Goal: Task Accomplishment & Management: Use online tool/utility

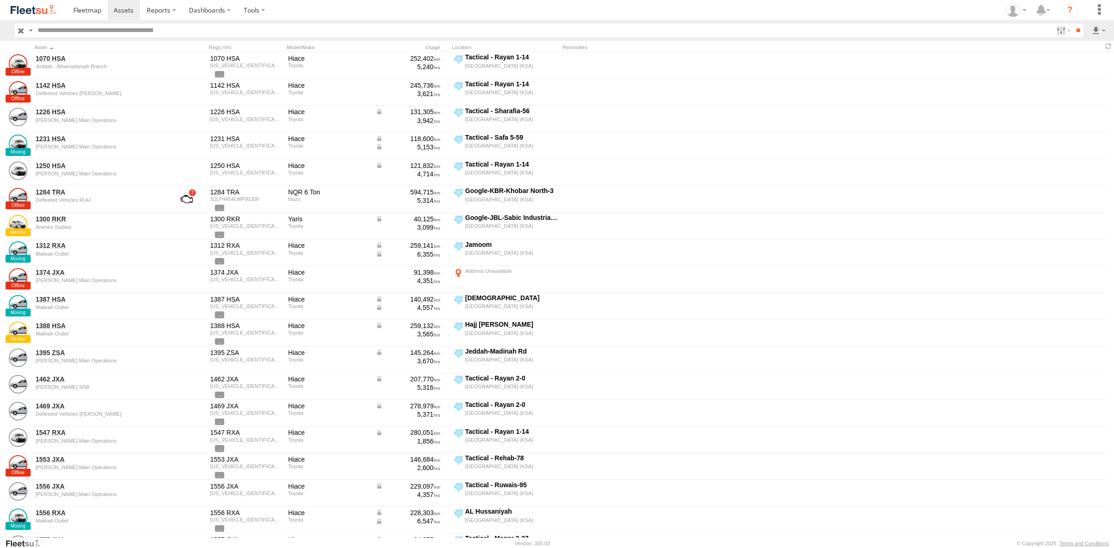
click at [100, 32] on input "text" at bounding box center [543, 30] width 1019 height 13
type input "*"
type input "****"
click at [1073, 24] on input "**" at bounding box center [1078, 30] width 11 height 13
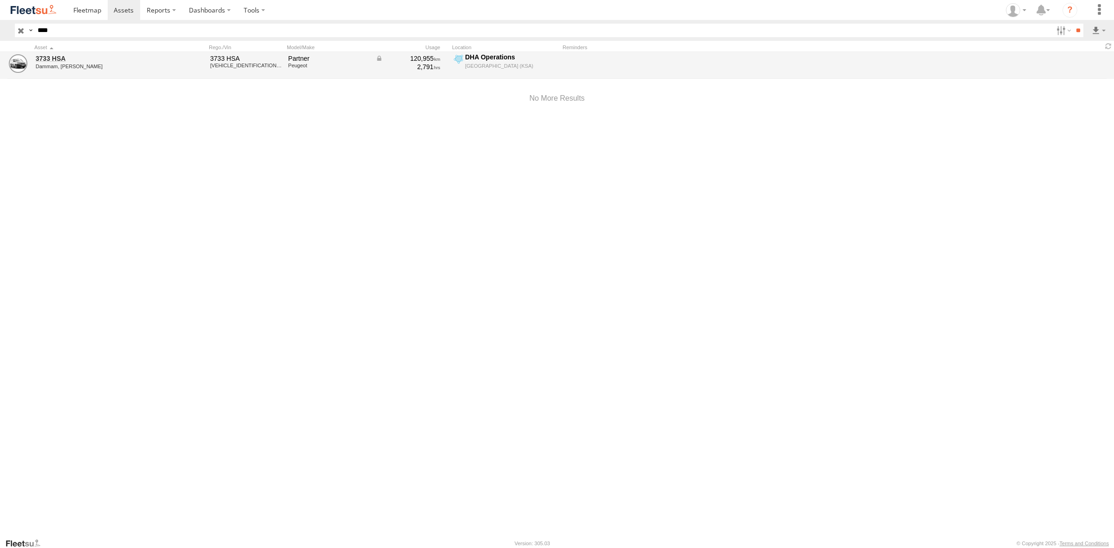
click at [482, 59] on div "DHA Operations" at bounding box center [511, 57] width 92 height 8
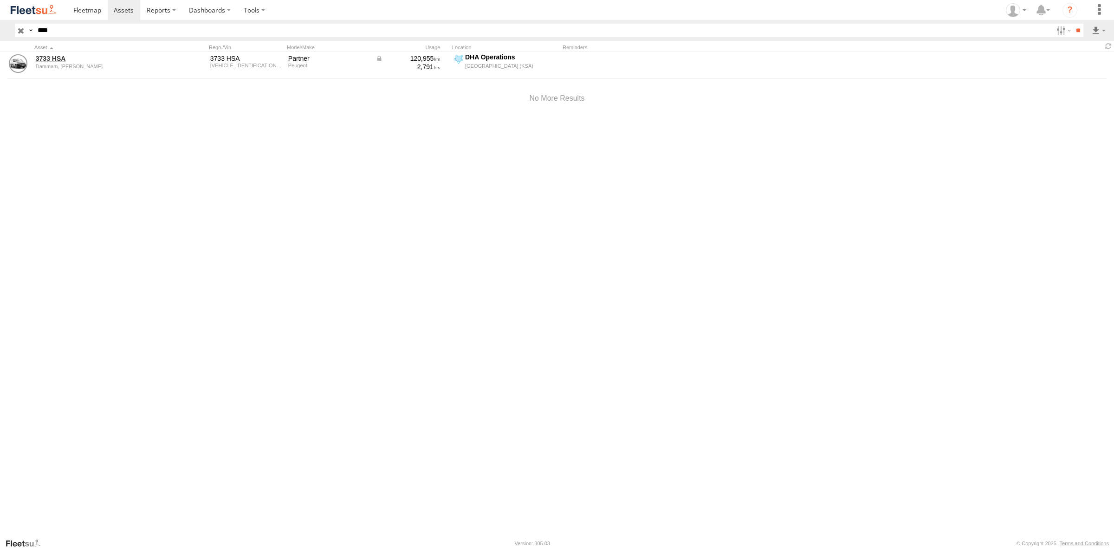
click at [0, 0] on div "Location Details ×" at bounding box center [0, 0] width 0 height 0
click at [0, 0] on label "×" at bounding box center [0, 0] width 0 height 0
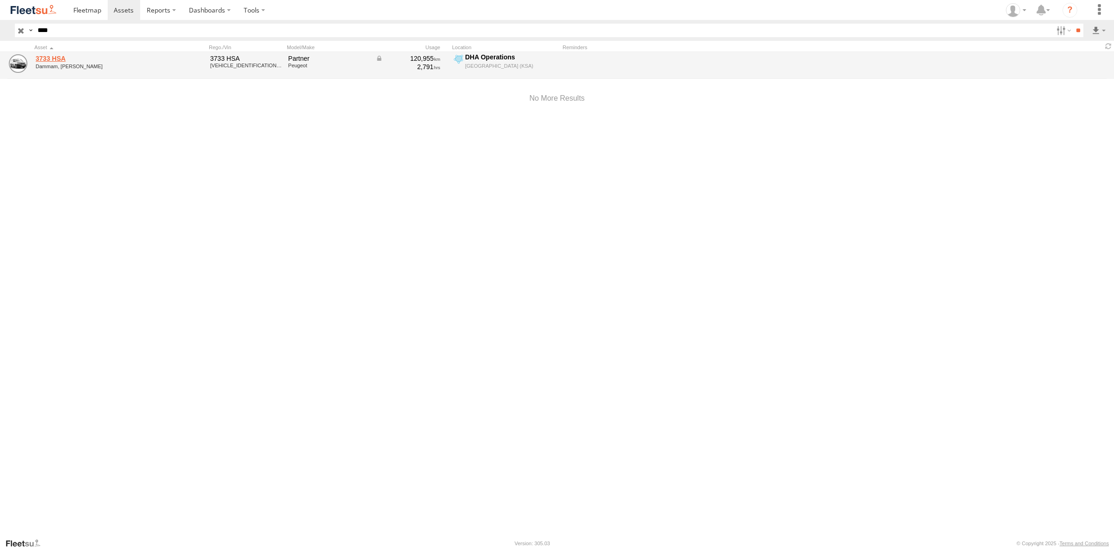
click at [47, 58] on link "3733 HSA" at bounding box center [99, 58] width 127 height 8
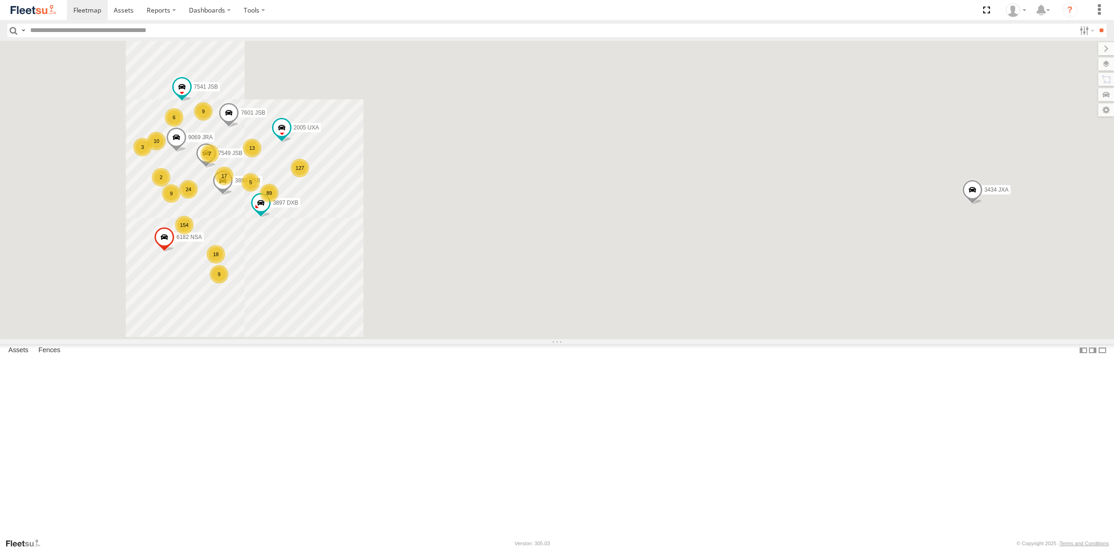
click at [90, 29] on input "text" at bounding box center [550, 30] width 1049 height 13
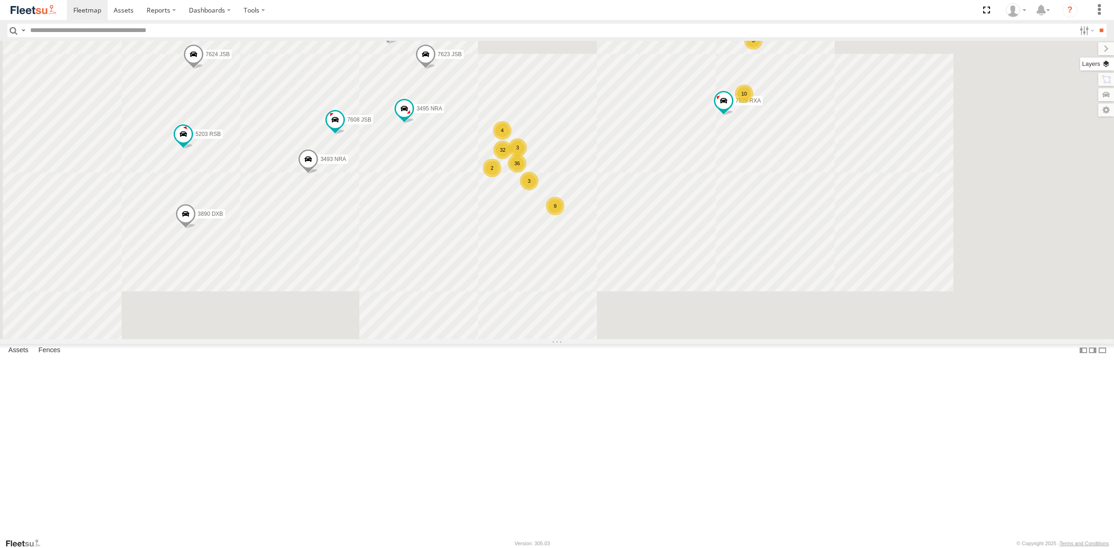
click at [1107, 63] on label at bounding box center [1098, 64] width 34 height 13
click at [0, 0] on span "Mainroads (WA)" at bounding box center [0, 0] width 0 height 0
click at [792, 168] on div "3434 JXA 7541 JSB 2005 UXA 3897 DXB 9069 JRA 7549 JSB 3890 DXB 6182 NSA 7601 JS…" at bounding box center [557, 190] width 1114 height 298
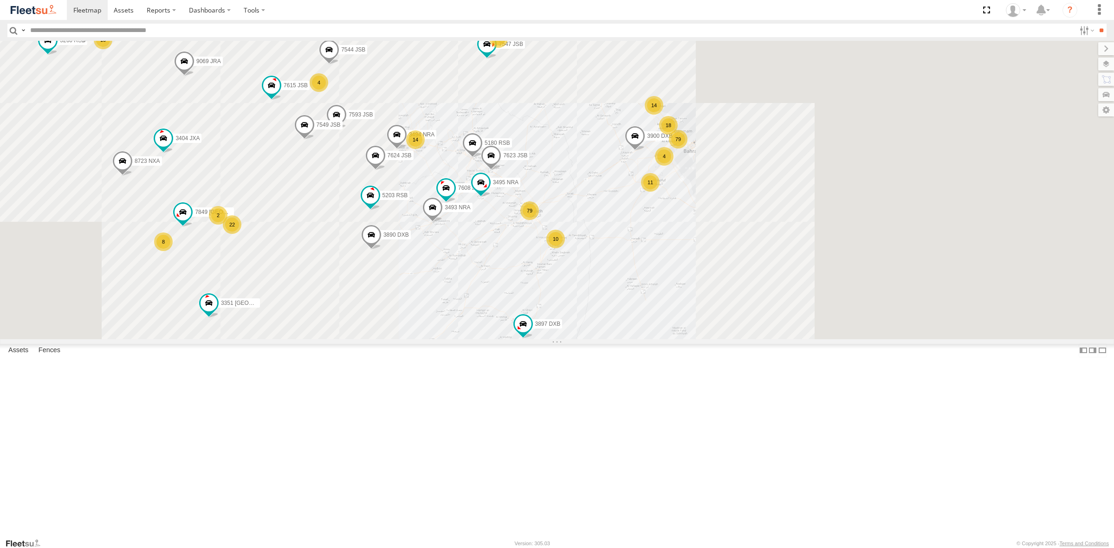
drag, startPoint x: 863, startPoint y: 208, endPoint x: 765, endPoint y: 290, distance: 128.2
click at [660, 192] on div "11" at bounding box center [650, 182] width 19 height 19
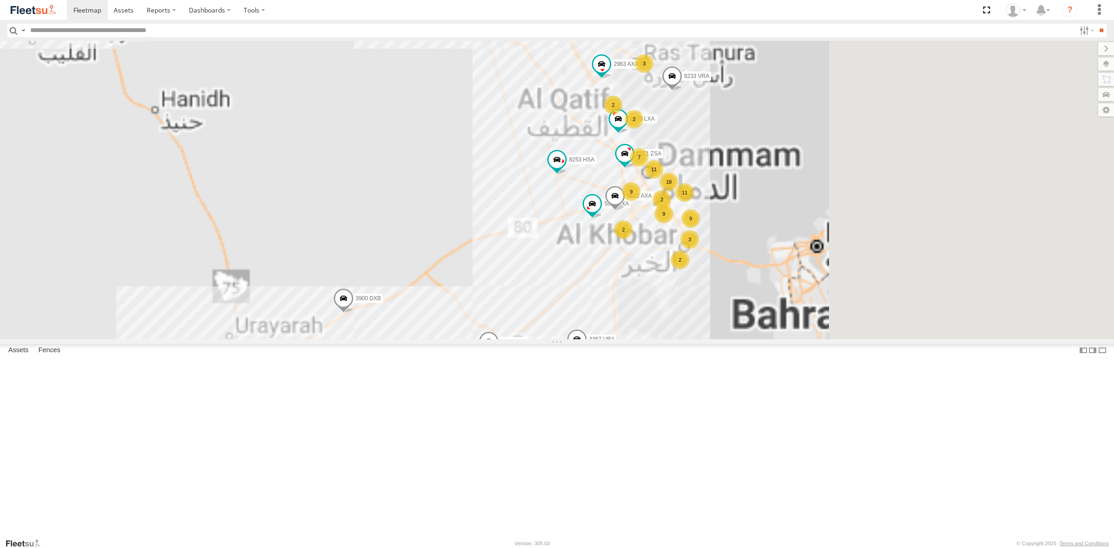
drag, startPoint x: 750, startPoint y: 176, endPoint x: 772, endPoint y: 274, distance: 101.3
click at [664, 179] on div "11" at bounding box center [654, 169] width 19 height 19
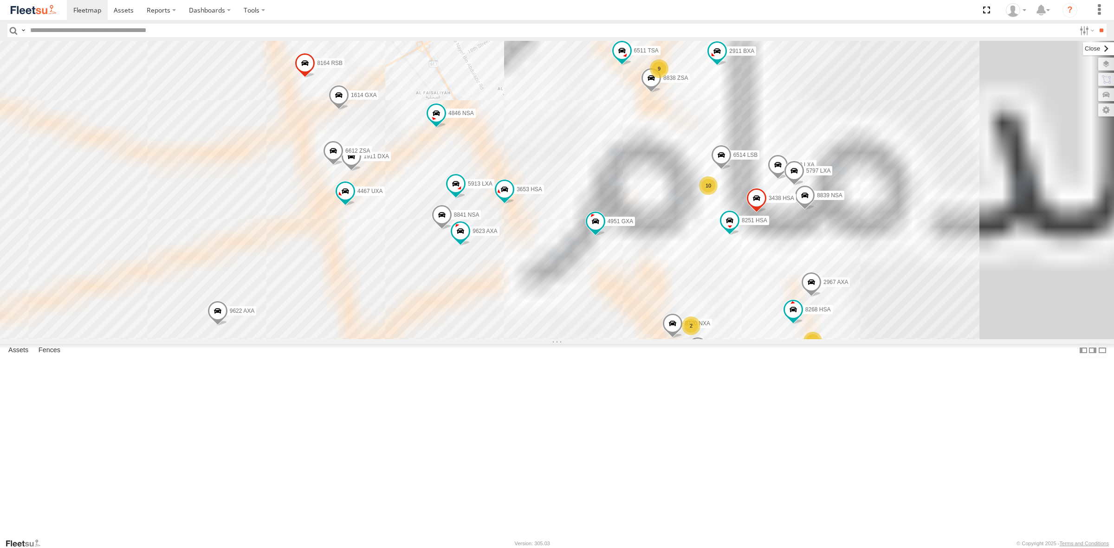
click at [1083, 50] on label at bounding box center [1098, 48] width 31 height 13
click at [1106, 97] on label at bounding box center [1098, 94] width 34 height 13
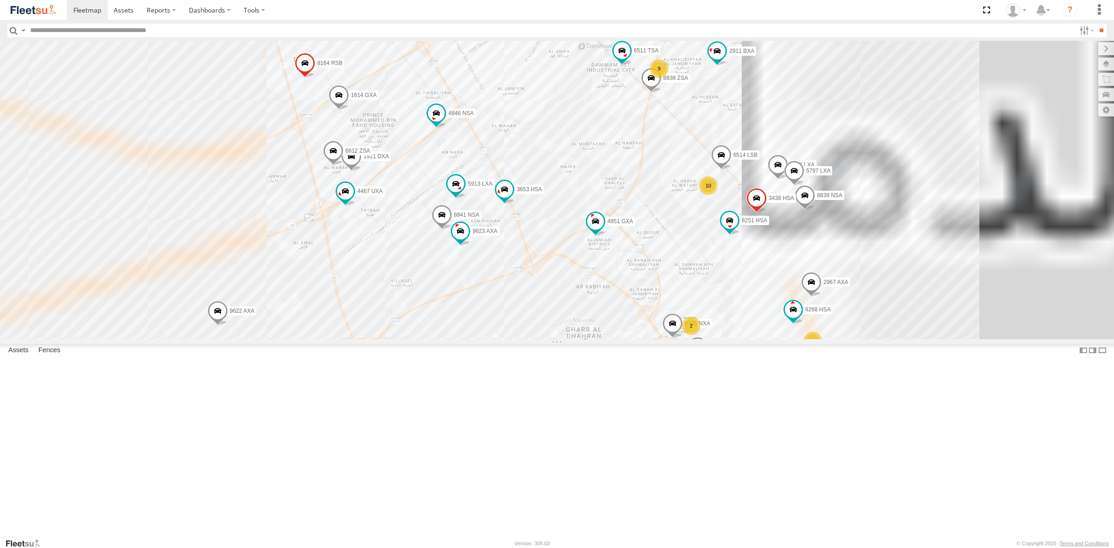
click at [0, 0] on input "text" at bounding box center [0, 0] width 0 height 0
type input "****"
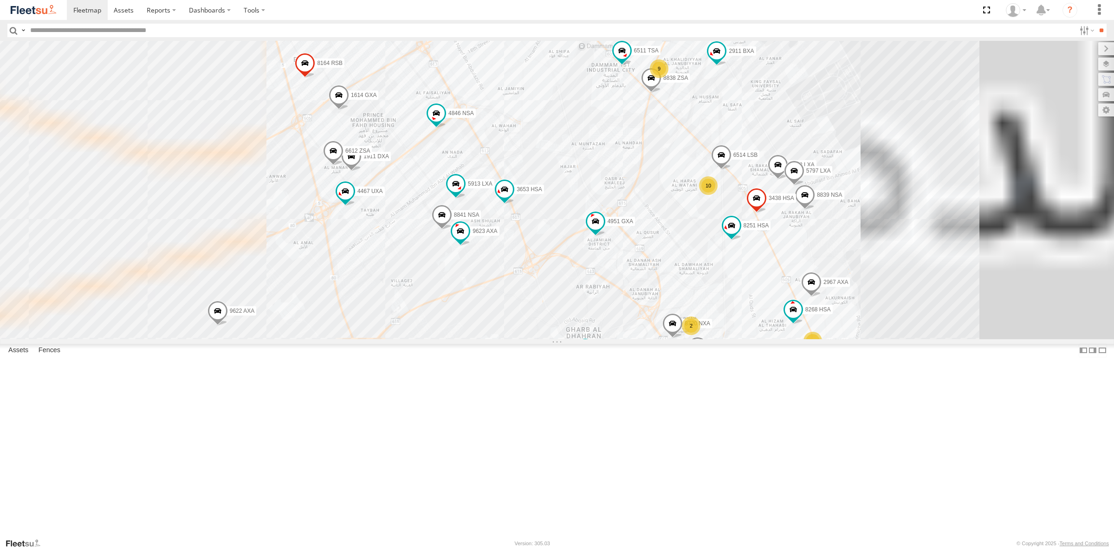
click at [0, 0] on div "3733 HSA" at bounding box center [0, 0] width 0 height 0
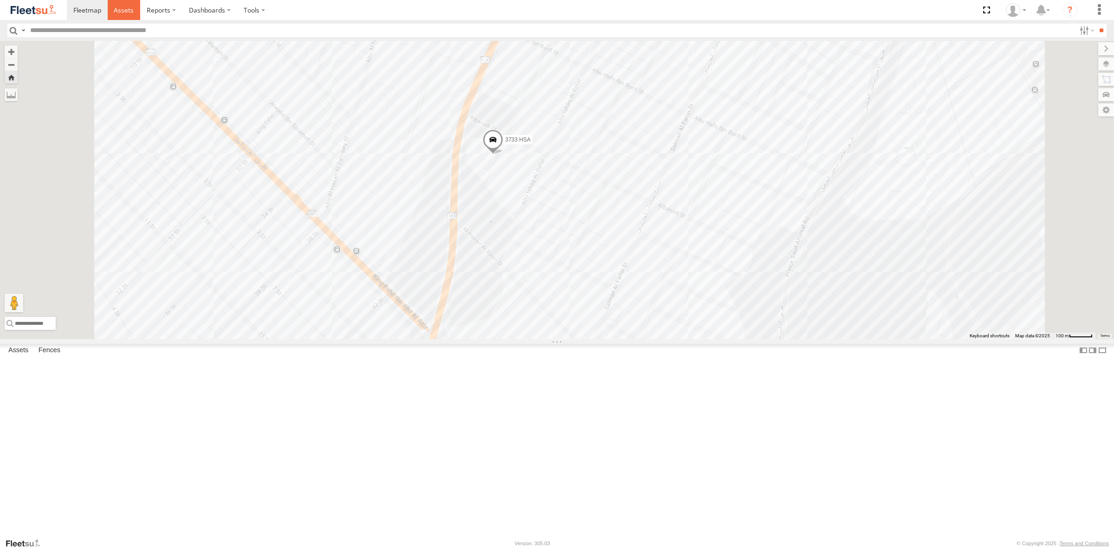
click at [118, 8] on span at bounding box center [124, 10] width 20 height 9
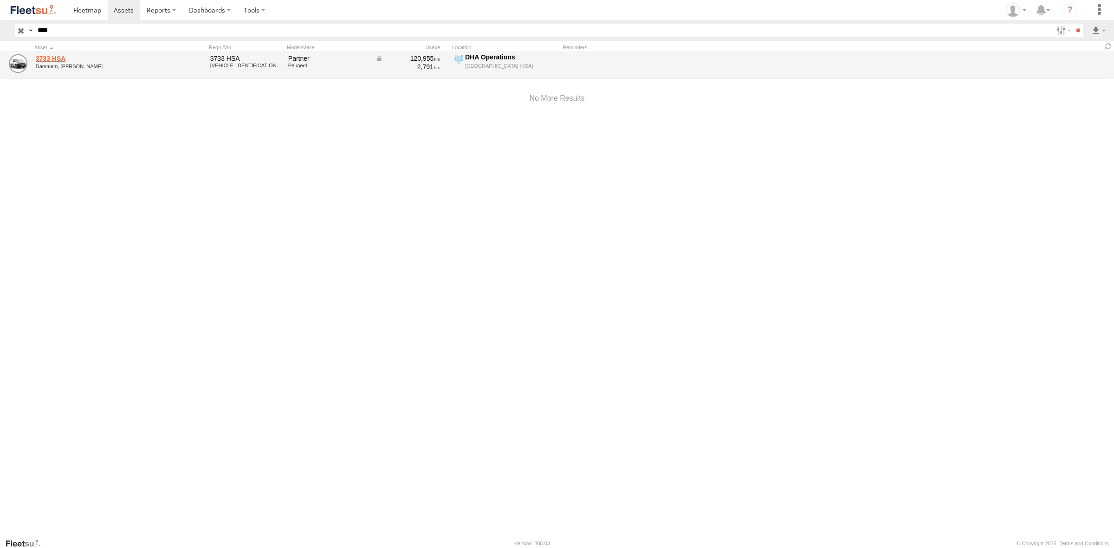
click at [63, 60] on link "3733 HSA" at bounding box center [99, 58] width 127 height 8
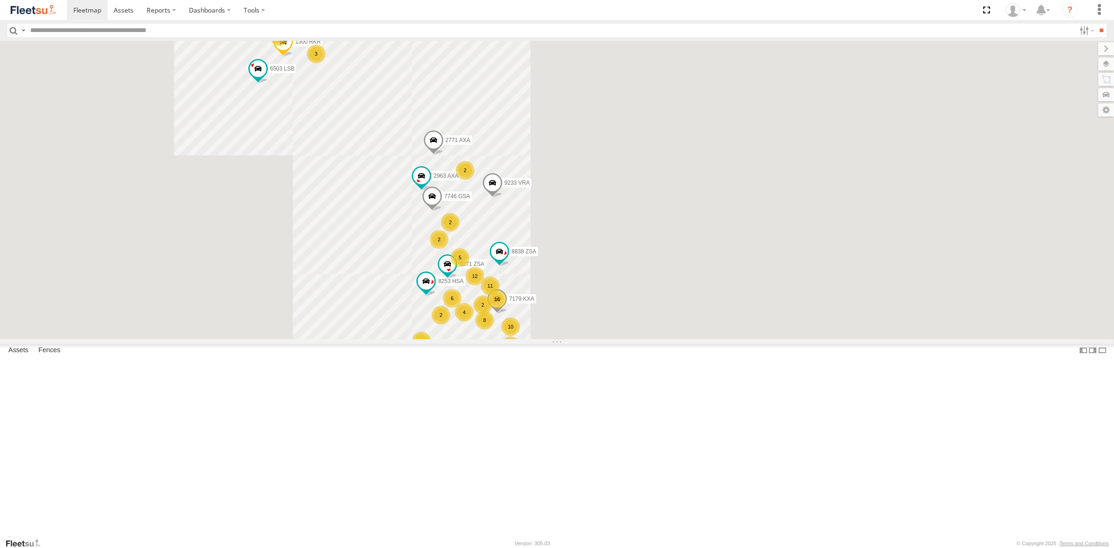
drag, startPoint x: 402, startPoint y: 215, endPoint x: 489, endPoint y: 317, distance: 134.0
click at [489, 317] on div "3434 JXA 7541 JSB 2005 UXA 3897 DXB 9069 JRA 7549 JSB 3890 DXB 6182 NSA 7601 JS…" at bounding box center [557, 190] width 1114 height 298
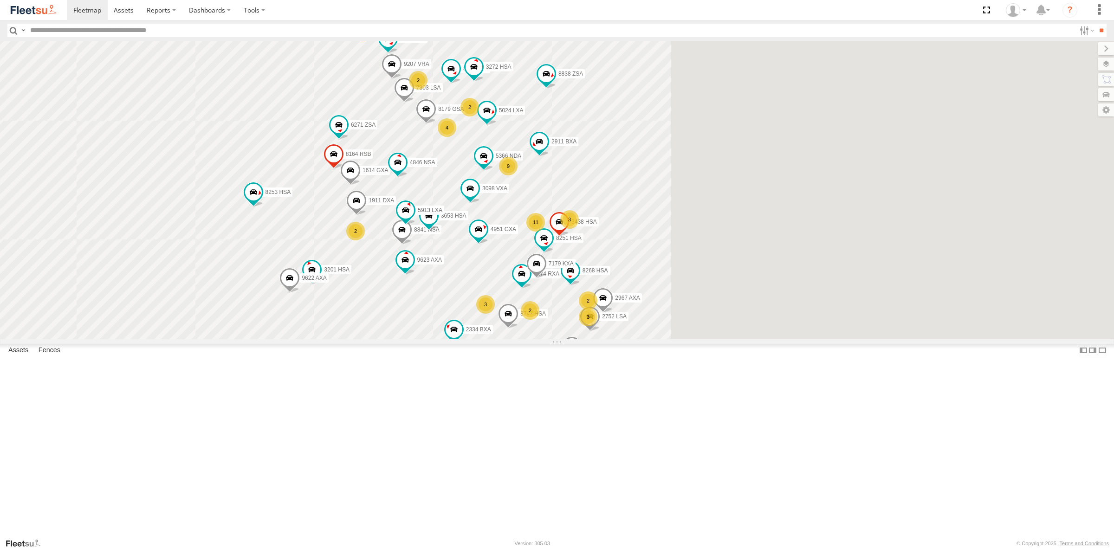
drag, startPoint x: 545, startPoint y: 375, endPoint x: 548, endPoint y: 247, distance: 127.7
click at [548, 247] on div "3434 JXA 7541 JSB 2005 UXA 3897 DXB 9069 JRA 7549 JSB 3890 DXB 6182 NSA 7601 JS…" at bounding box center [557, 190] width 1114 height 298
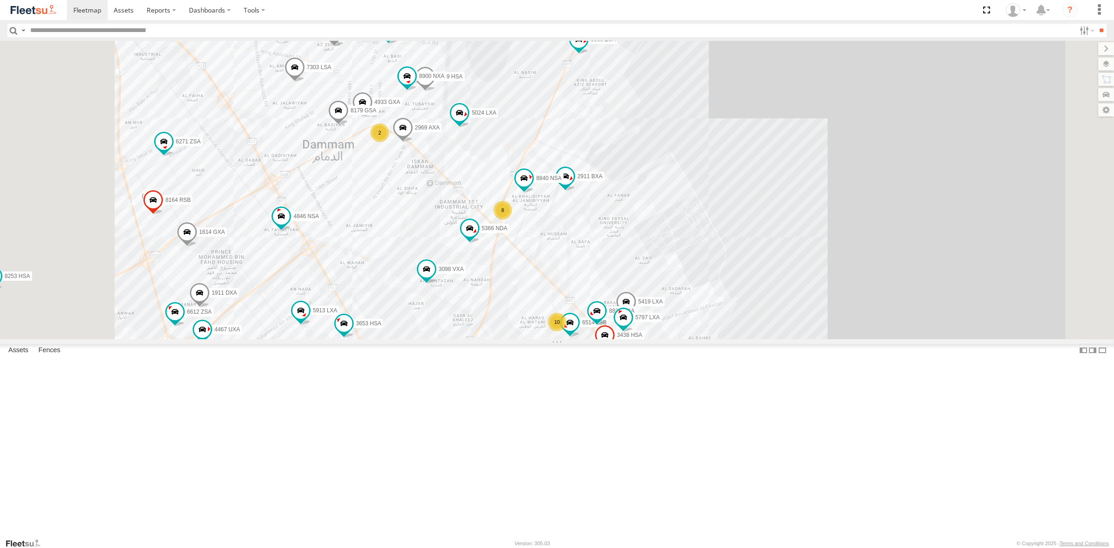
drag, startPoint x: 548, startPoint y: 141, endPoint x: 590, endPoint y: 254, distance: 120.3
click at [590, 254] on div "3434 JXA 7541 JSB 2005 UXA 3897 DXB 9069 JRA 7549 JSB 3890 DXB 6182 NSA 7601 JS…" at bounding box center [557, 190] width 1114 height 298
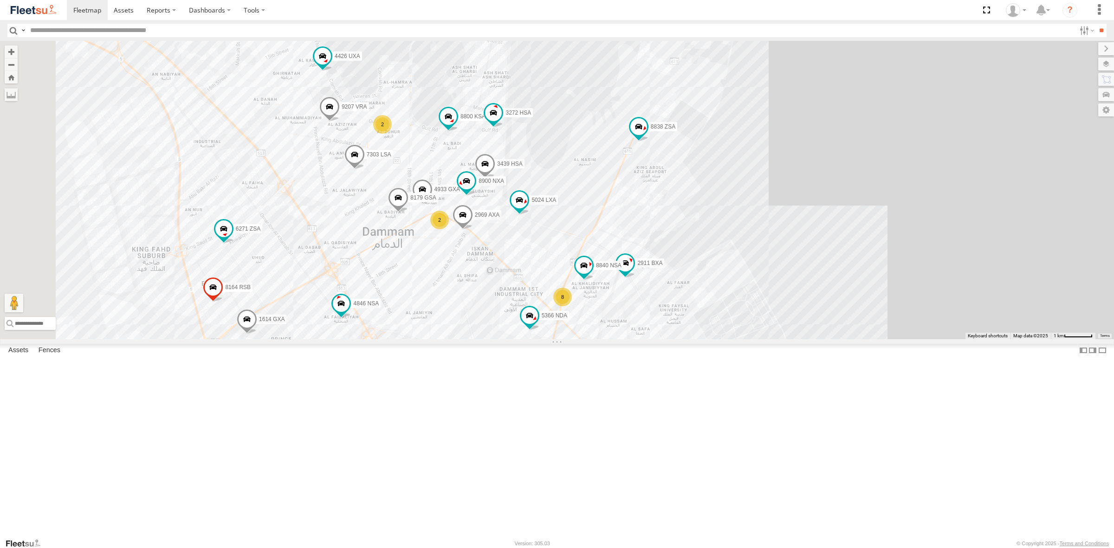
drag, startPoint x: 492, startPoint y: 257, endPoint x: 553, endPoint y: 348, distance: 110.1
click at [553, 339] on div "3434 JXA 7541 JSB 2005 UXA 3897 DXB 9069 JRA 7549 JSB 3890 DXB 6182 NSA 7601 JS…" at bounding box center [557, 190] width 1114 height 298
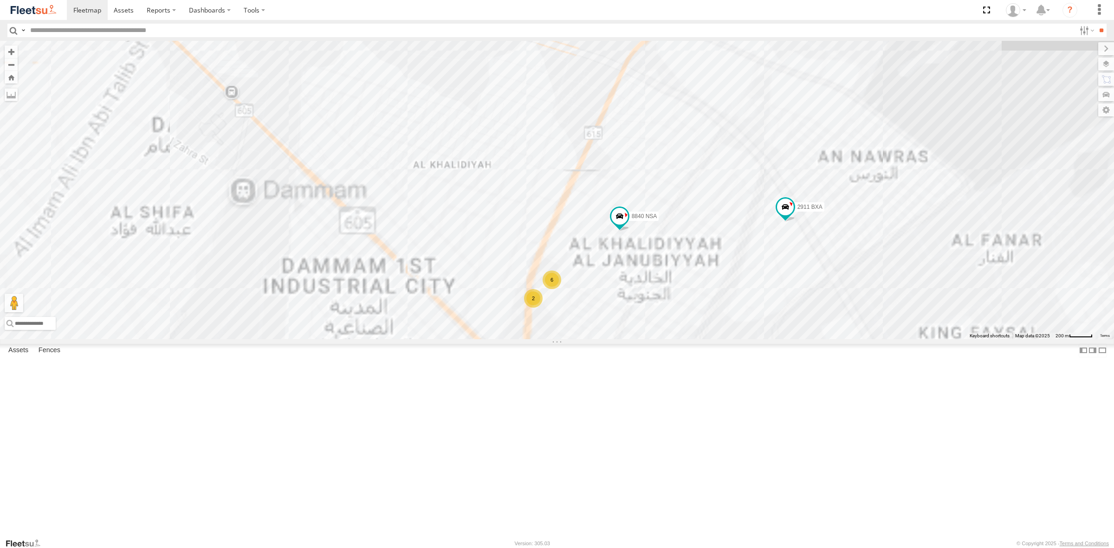
drag, startPoint x: 715, startPoint y: 454, endPoint x: 744, endPoint y: 366, distance: 92.5
click at [744, 339] on div "3434 JXA 7541 JSB 2005 UXA 3897 DXB 9069 JRA 7549 JSB 3890 DXB 6182 NSA 7601 JS…" at bounding box center [557, 190] width 1114 height 298
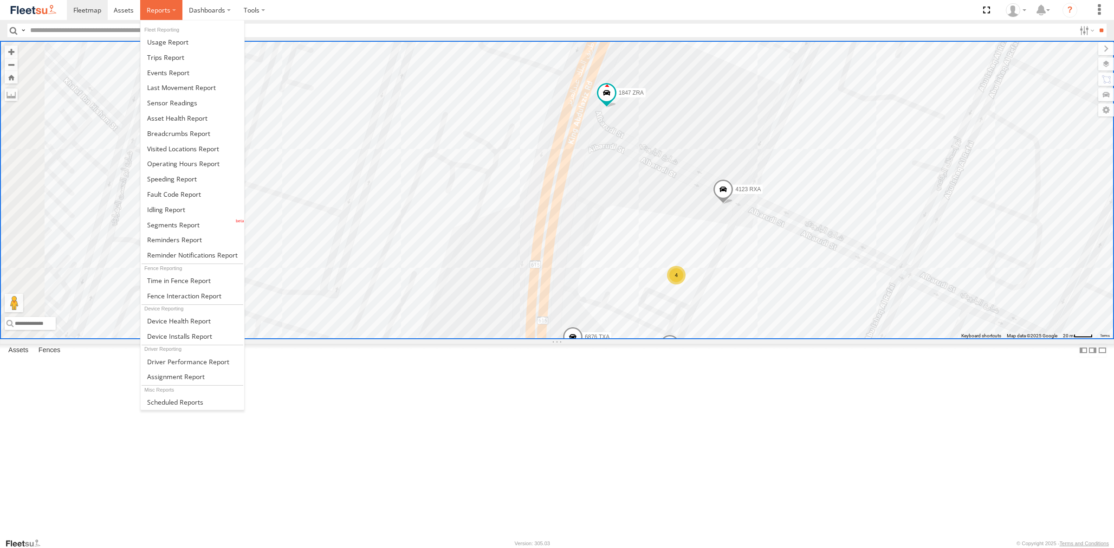
click at [155, 7] on span at bounding box center [159, 10] width 24 height 9
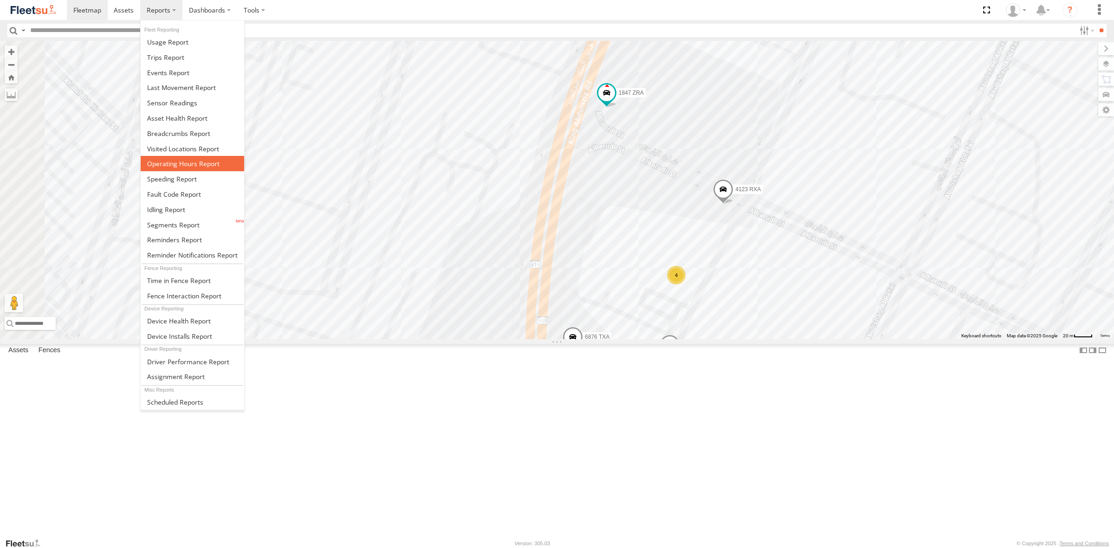
click at [180, 166] on span at bounding box center [183, 163] width 72 height 9
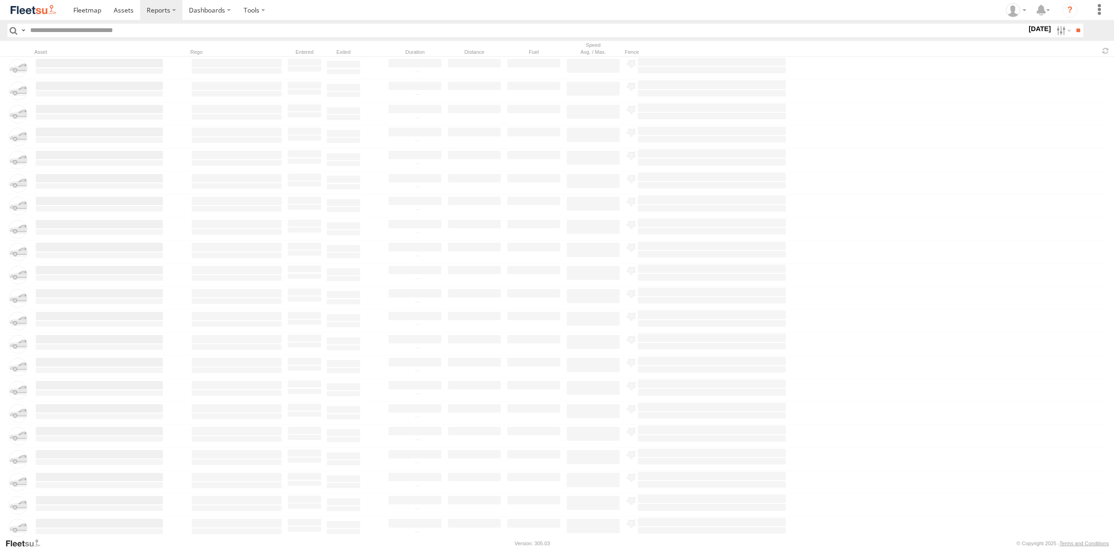
click at [0, 0] on label "Close" at bounding box center [0, 0] width 0 height 0
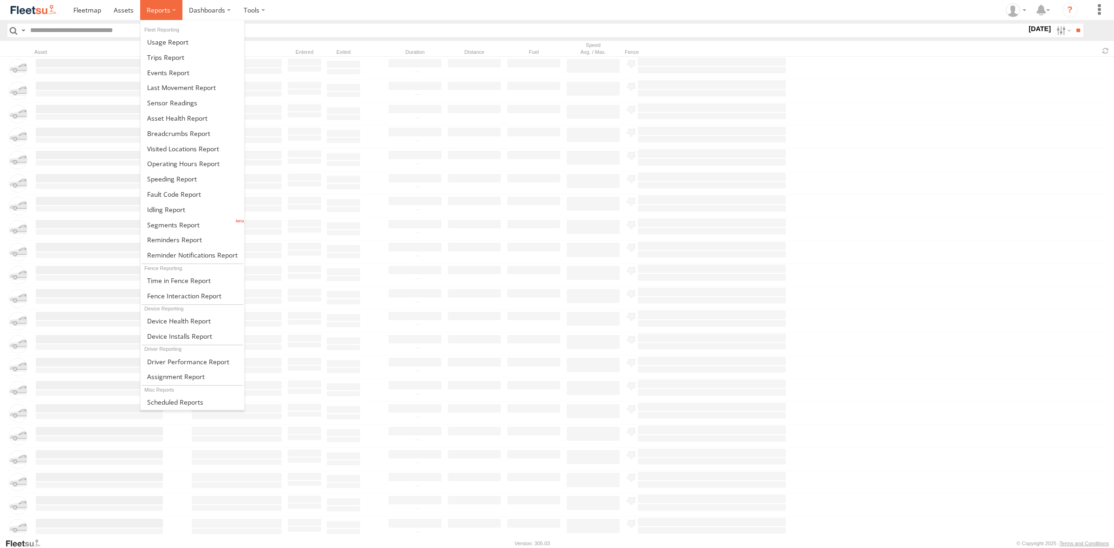
click at [156, 8] on span at bounding box center [159, 10] width 24 height 9
click at [176, 282] on span at bounding box center [179, 280] width 64 height 9
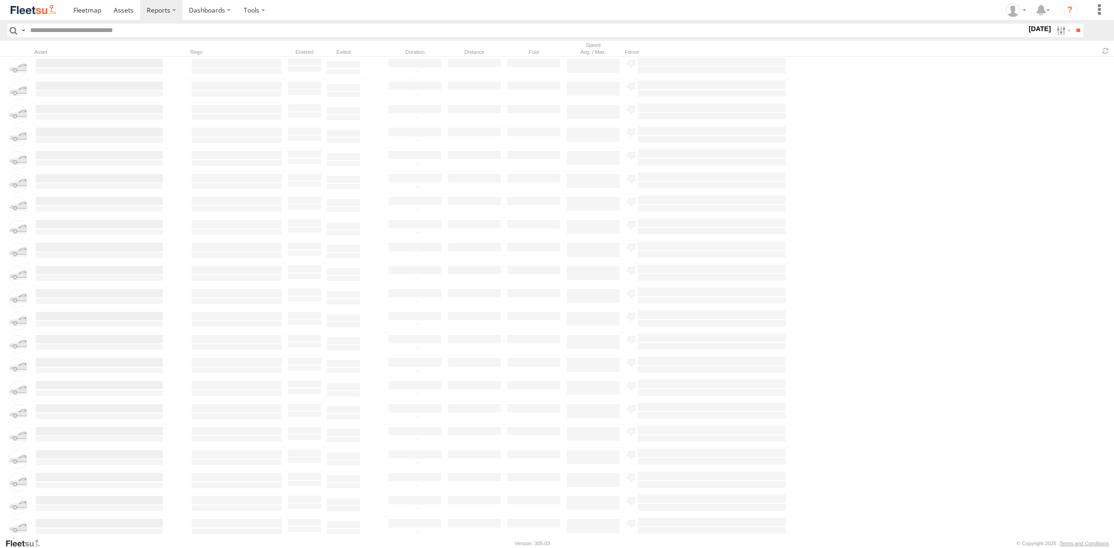
click at [0, 0] on span "All Assets" at bounding box center [0, 0] width 0 height 0
click at [0, 0] on span "Dammam, [PERSON_NAME]" at bounding box center [0, 0] width 0 height 0
click at [1075, 32] on input "**" at bounding box center [1078, 30] width 11 height 13
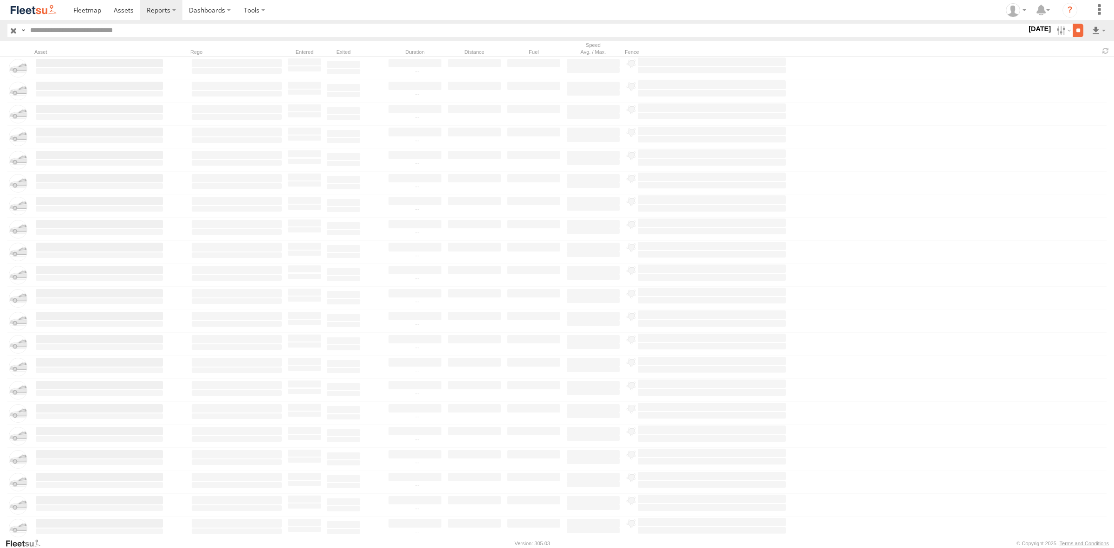
click at [1075, 32] on input "**" at bounding box center [1078, 30] width 11 height 13
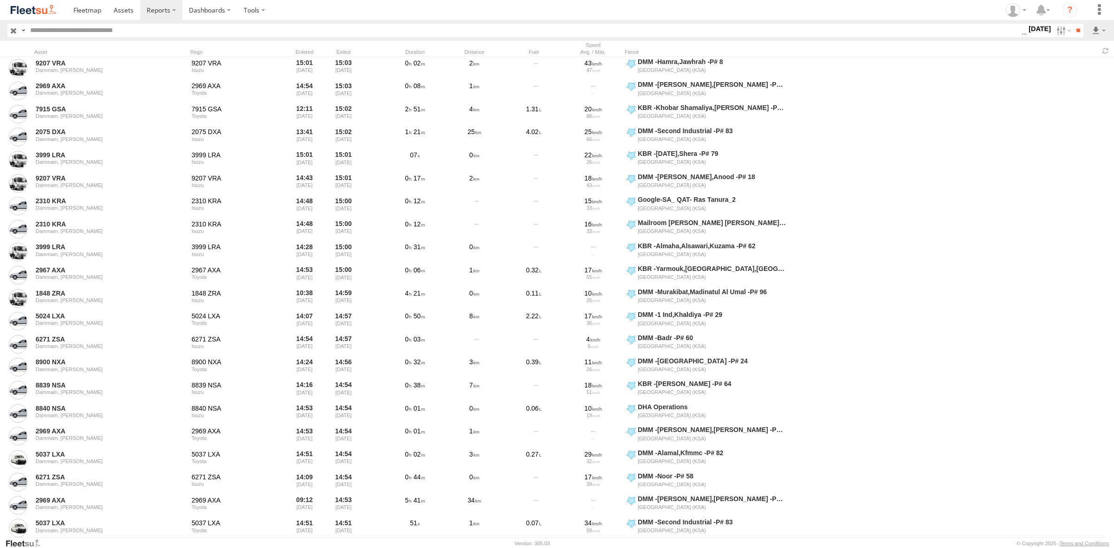
click at [122, 29] on input "text" at bounding box center [524, 30] width 996 height 13
click at [1057, 28] on label at bounding box center [1063, 30] width 20 height 13
click at [0, 0] on span "OS FREEFALCON COURIERS" at bounding box center [0, 0] width 0 height 0
click at [0, 0] on span "OS SDCC COURIERS" at bounding box center [0, 0] width 0 height 0
click at [0, 0] on span "All Assets" at bounding box center [0, 0] width 0 height 0
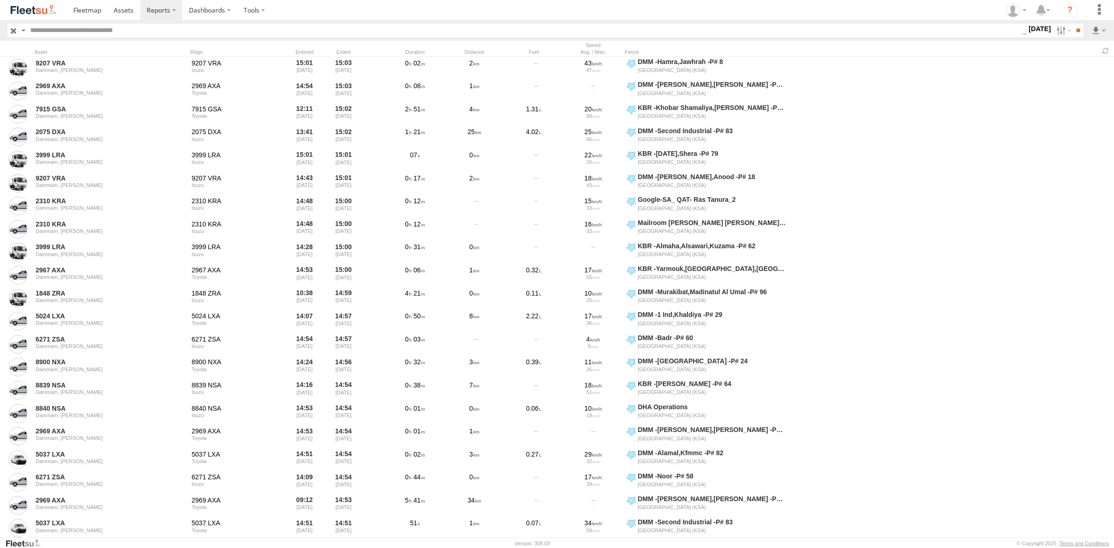
click at [0, 0] on span "All Assets" at bounding box center [0, 0] width 0 height 0
click at [0, 0] on span "Dammam, [PERSON_NAME]" at bounding box center [0, 0] width 0 height 0
click at [0, 0] on span "DHA Operations" at bounding box center [0, 0] width 0 height 0
click at [1073, 31] on input "**" at bounding box center [1078, 30] width 11 height 13
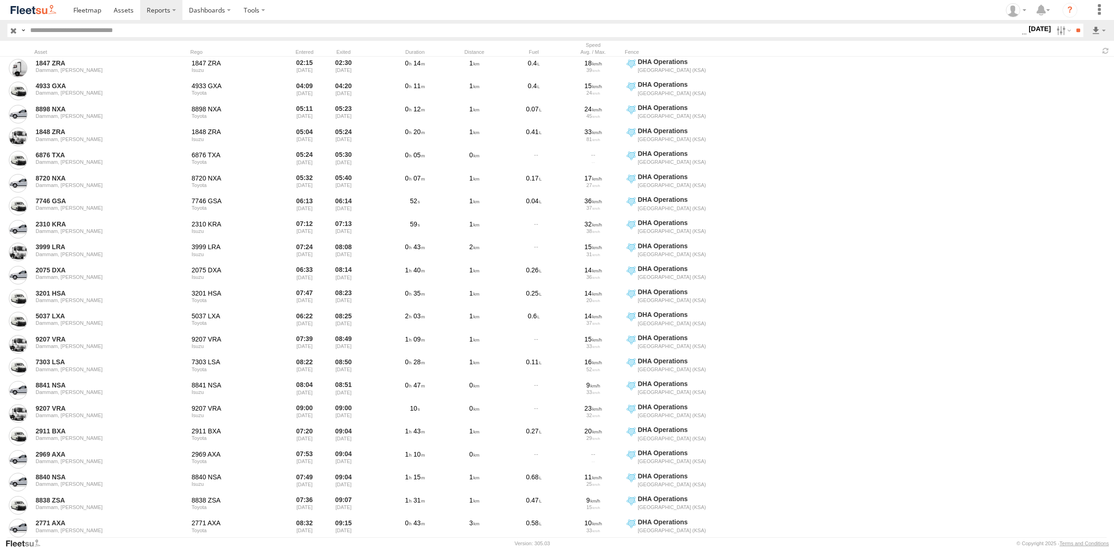
click at [87, 31] on input "text" at bounding box center [524, 30] width 996 height 13
click at [1073, 24] on input "**" at bounding box center [1078, 30] width 11 height 13
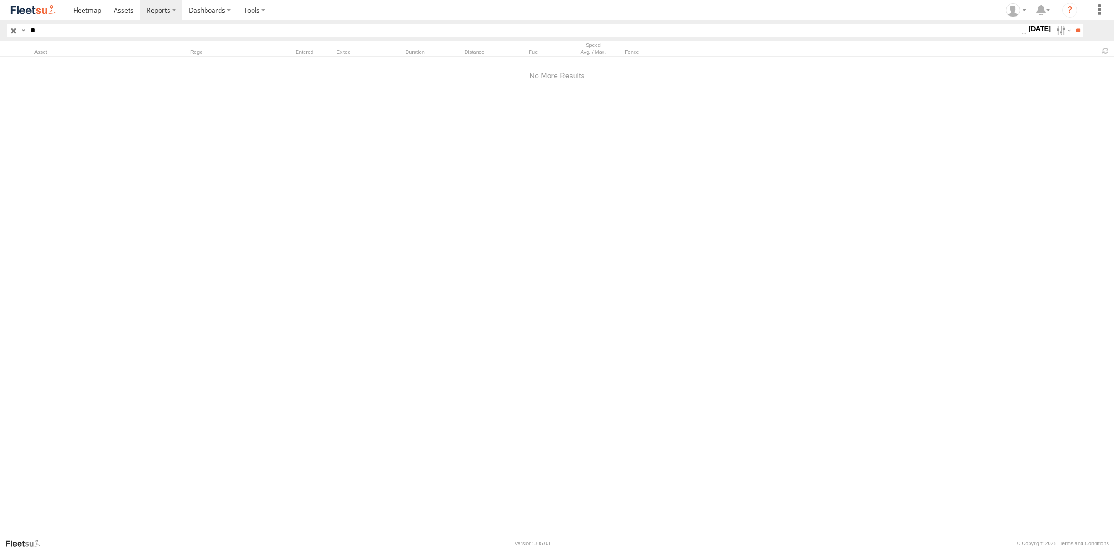
type input "*"
click at [1073, 24] on input "**" at bounding box center [1078, 30] width 11 height 13
type input "*"
click at [1073, 24] on input "**" at bounding box center [1078, 30] width 11 height 13
